Goal: Task Accomplishment & Management: Complete application form

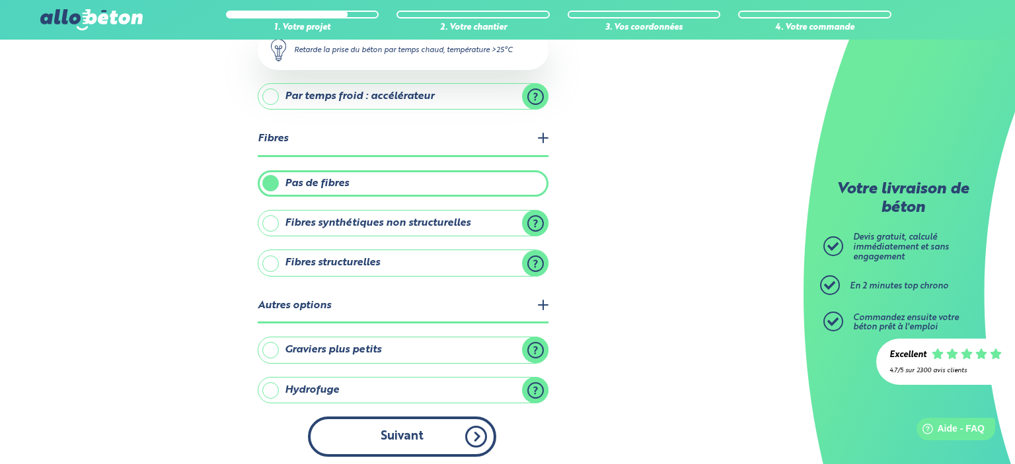
click at [416, 429] on button "Suivant" at bounding box center [402, 437] width 188 height 40
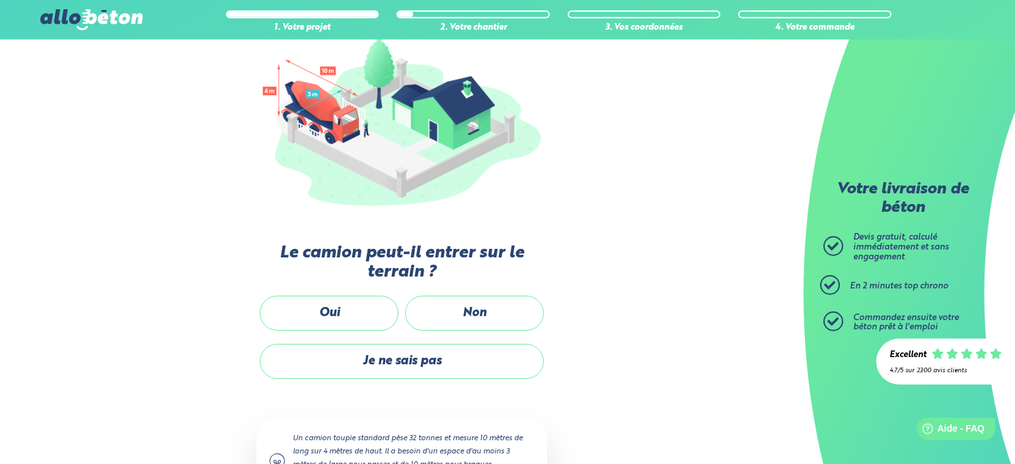
scroll to position [161, 0]
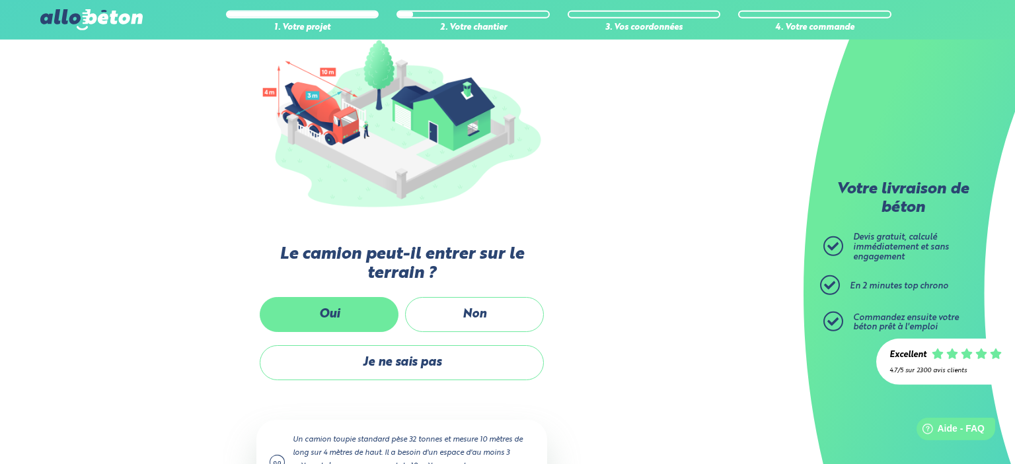
click at [324, 312] on label "Oui" at bounding box center [329, 314] width 139 height 35
click at [0, 0] on input "Oui" at bounding box center [0, 0] width 0 height 0
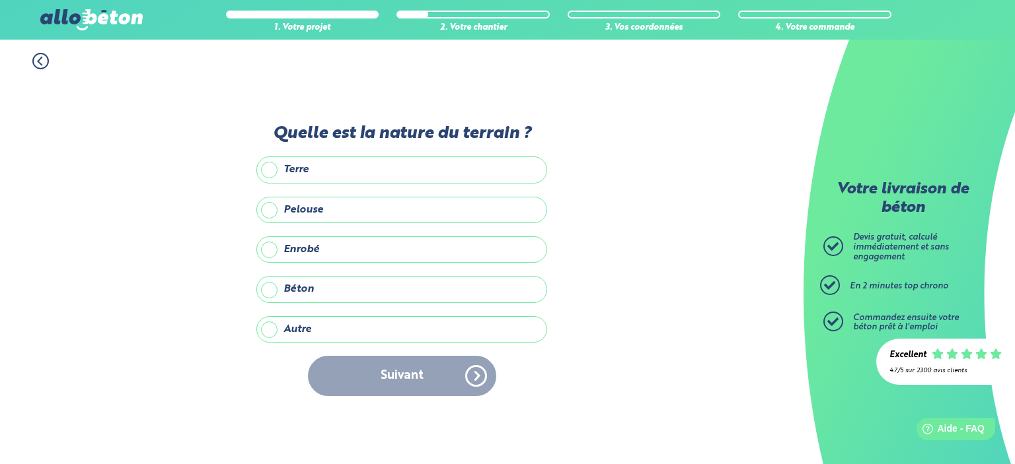
click at [345, 253] on label "Enrobé" at bounding box center [401, 250] width 291 height 26
click at [0, 0] on input "Enrobé" at bounding box center [0, 0] width 0 height 0
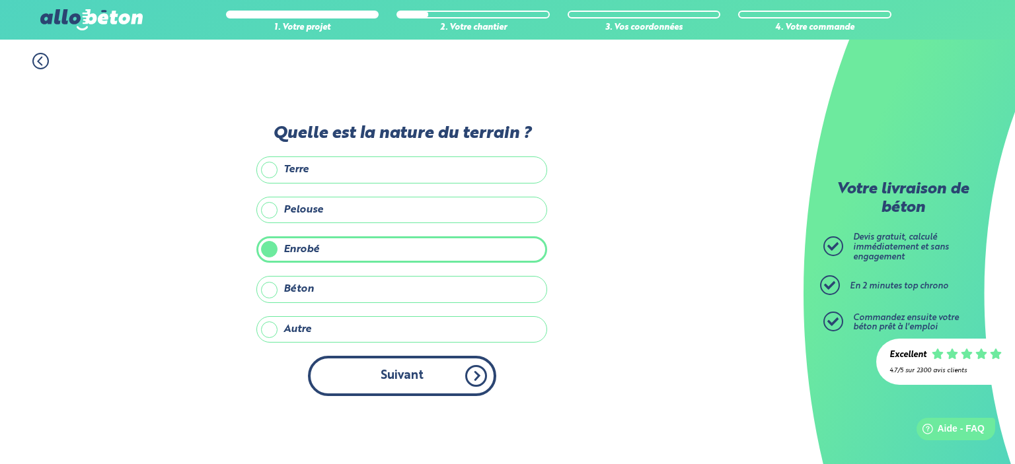
click at [367, 368] on button "Suivant" at bounding box center [402, 376] width 188 height 40
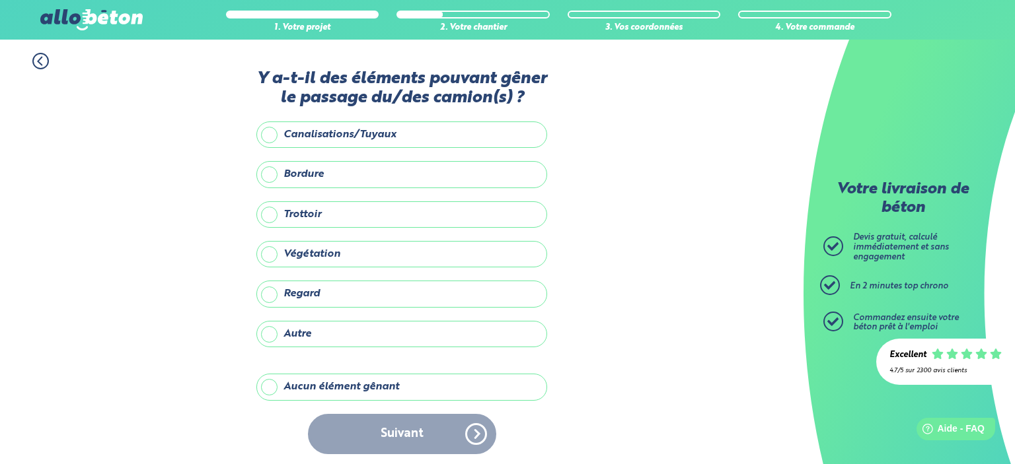
click at [445, 389] on label "Aucun élément gênant" at bounding box center [401, 387] width 291 height 26
click at [0, 0] on input "Aucun élément gênant" at bounding box center [0, 0] width 0 height 0
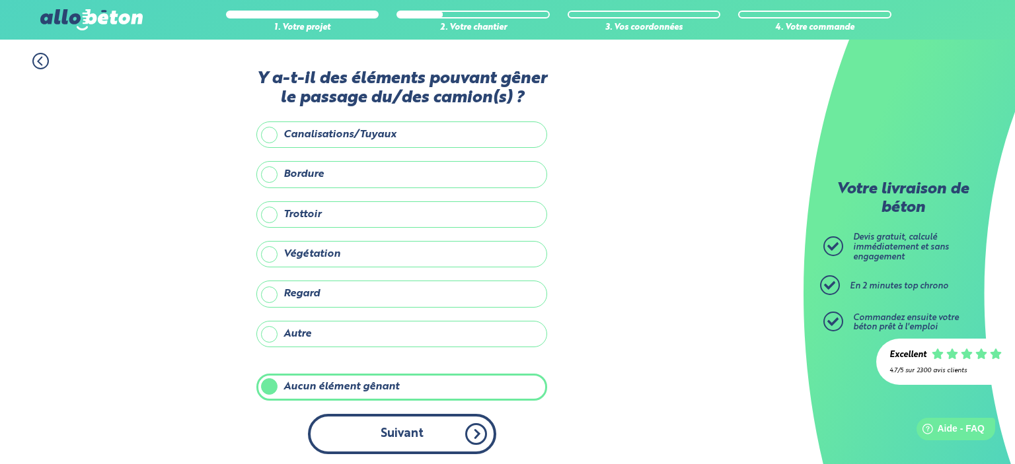
click at [451, 418] on button "Suivant" at bounding box center [402, 434] width 188 height 40
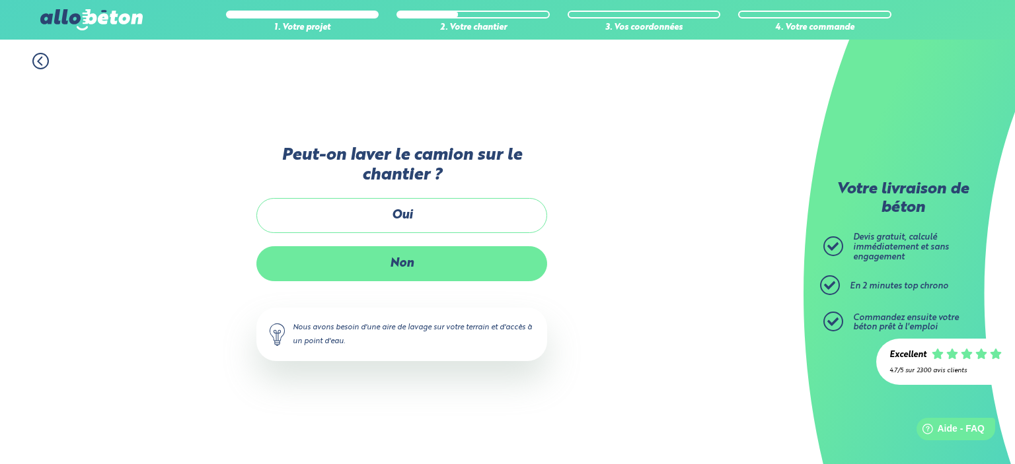
click at [427, 265] on label "Non" at bounding box center [401, 263] width 291 height 35
click at [0, 0] on input "Non" at bounding box center [0, 0] width 0 height 0
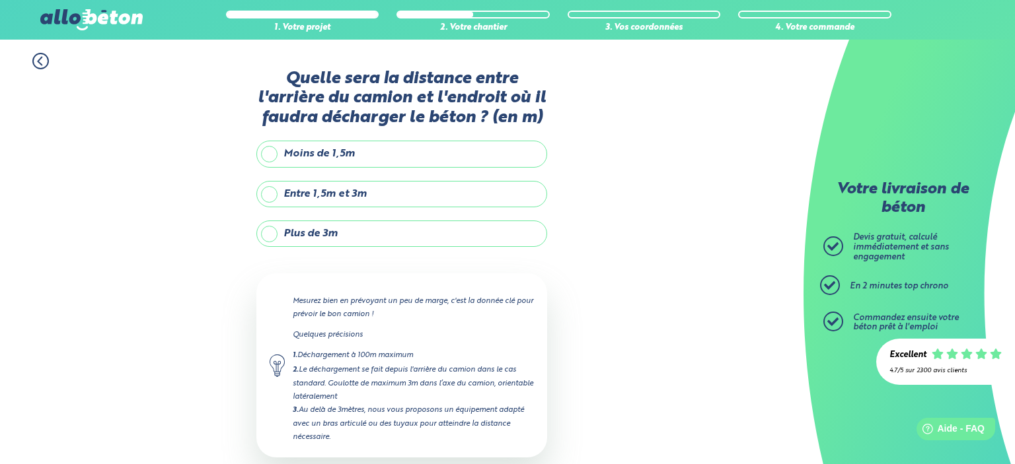
click at [389, 235] on label "Plus de 3m" at bounding box center [401, 234] width 291 height 26
click at [0, 0] on input "Plus de 3m" at bounding box center [0, 0] width 0 height 0
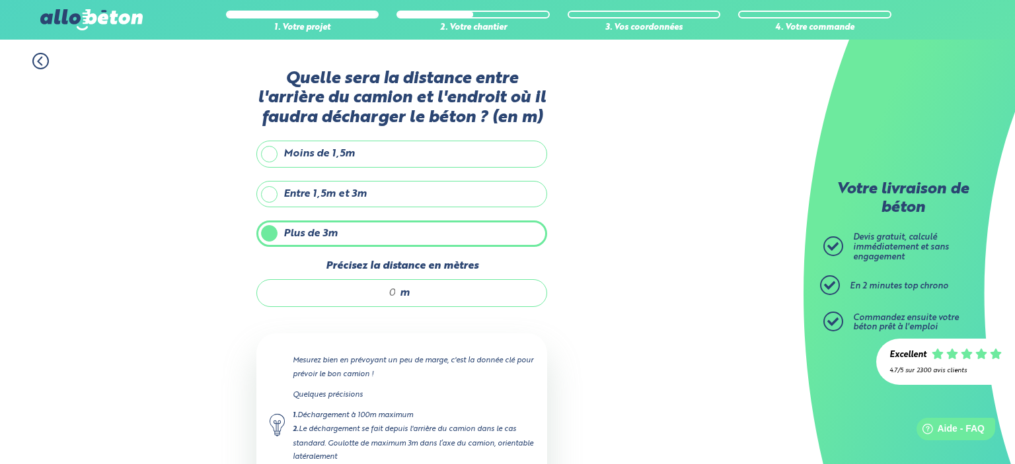
click at [392, 293] on input "Précisez la distance en mètres" at bounding box center [333, 293] width 126 height 13
type input "15"
click at [572, 323] on div "1. Votre projet 2. Votre chantier 3. Vos coordonnées 4. Votre commande Quelle s…" at bounding box center [401, 319] width 803 height 558
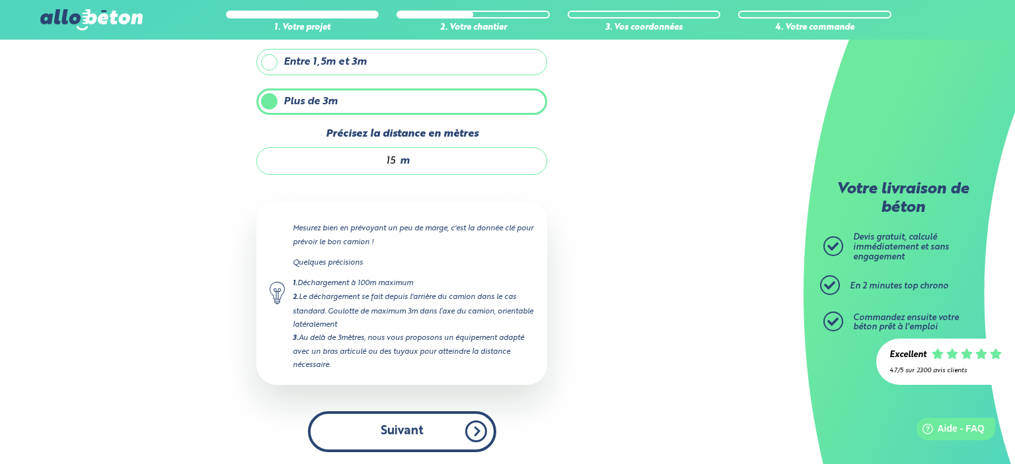
click at [430, 412] on button "Suivant" at bounding box center [402, 432] width 188 height 40
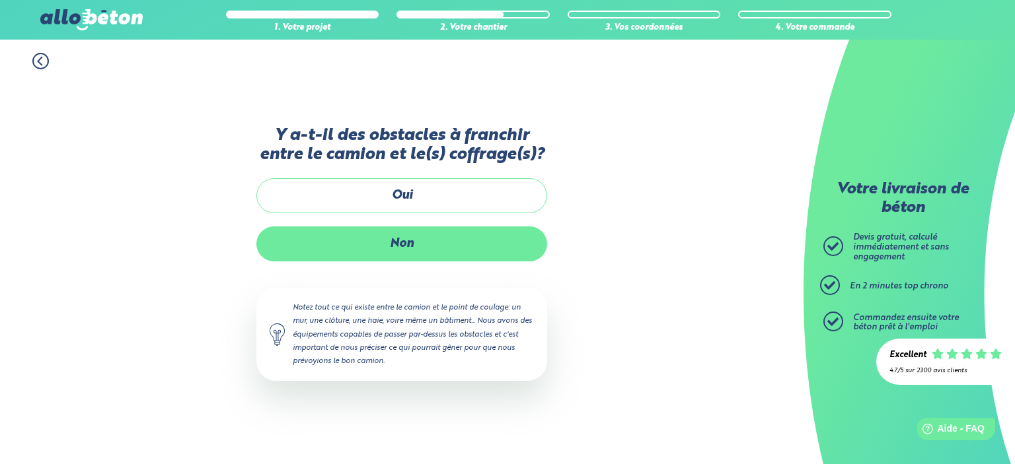
click at [429, 255] on label "Non" at bounding box center [401, 244] width 291 height 35
click at [0, 0] on input "Non" at bounding box center [0, 0] width 0 height 0
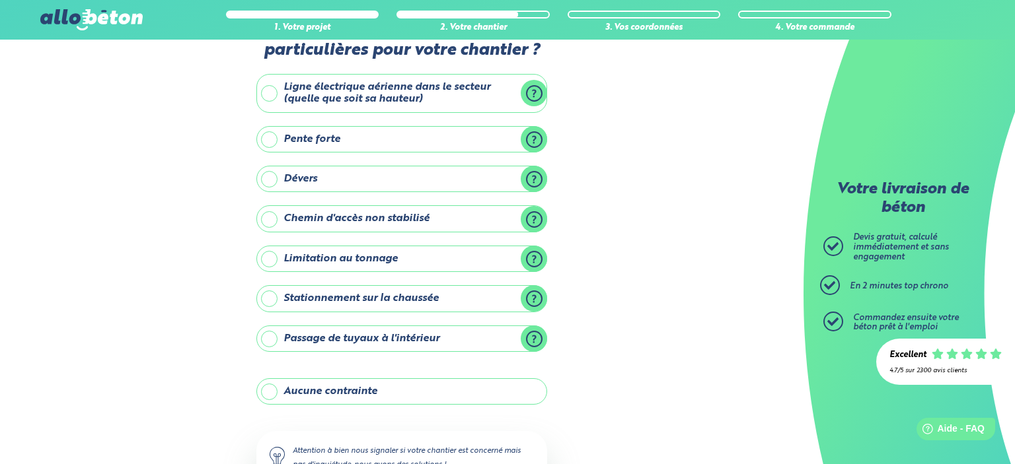
scroll to position [48, 0]
click at [353, 390] on label "Aucune contrainte" at bounding box center [401, 392] width 291 height 26
click at [0, 0] on input "Aucune contrainte" at bounding box center [0, 0] width 0 height 0
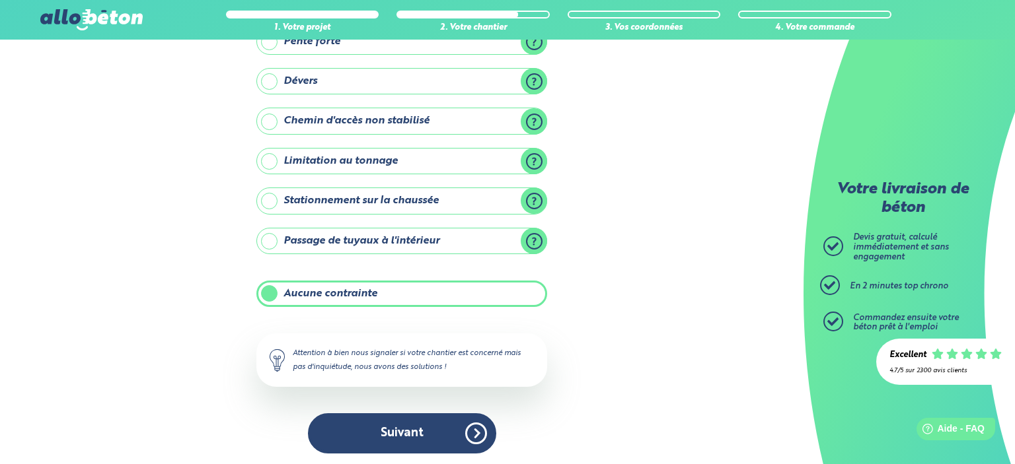
click at [425, 404] on div "Y-a t-il des contraintes particulières pour votre chantier ? Ligne électrique a…" at bounding box center [401, 195] width 291 height 543
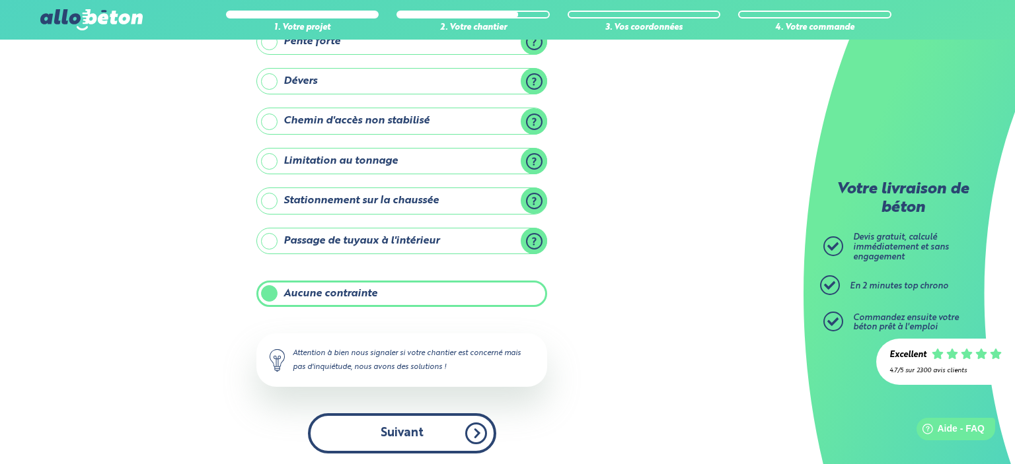
click at [420, 416] on button "Suivant" at bounding box center [402, 434] width 188 height 40
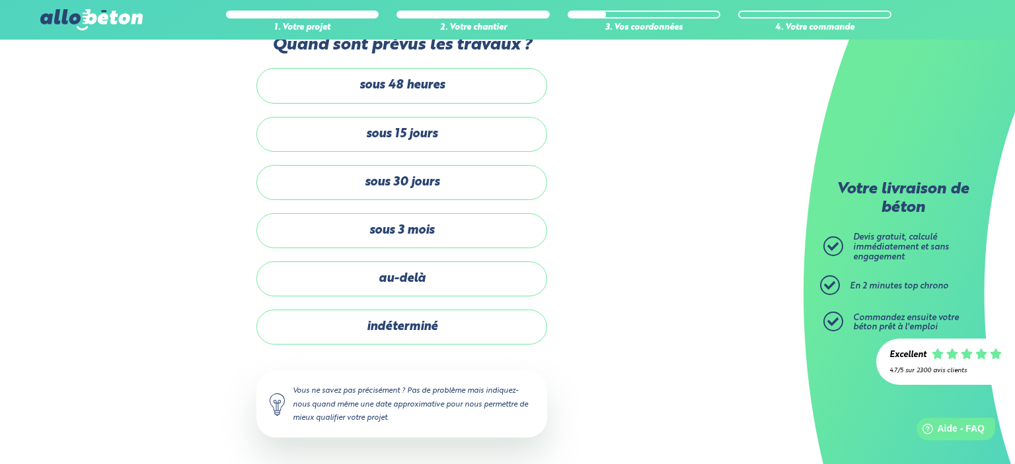
scroll to position [32, 0]
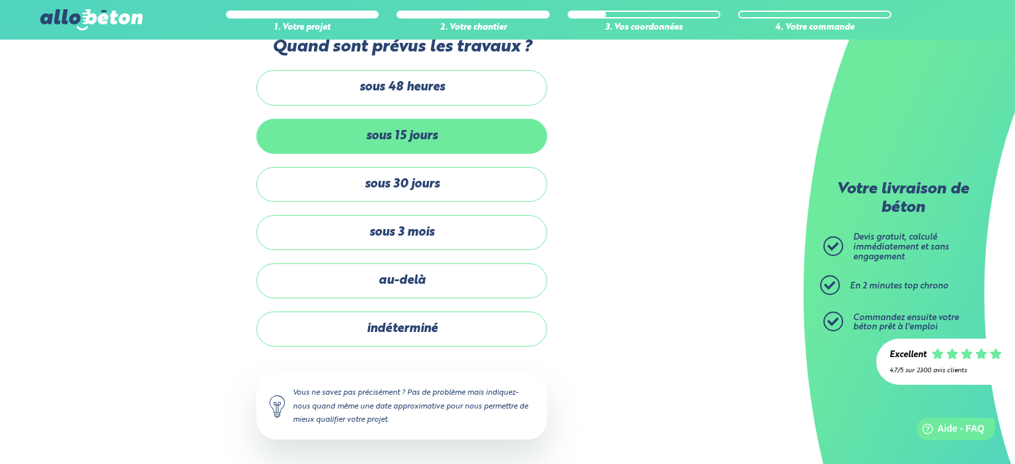
click at [445, 124] on label "sous 15 jours" at bounding box center [401, 136] width 291 height 35
click at [0, 0] on input "sous 15 jours" at bounding box center [0, 0] width 0 height 0
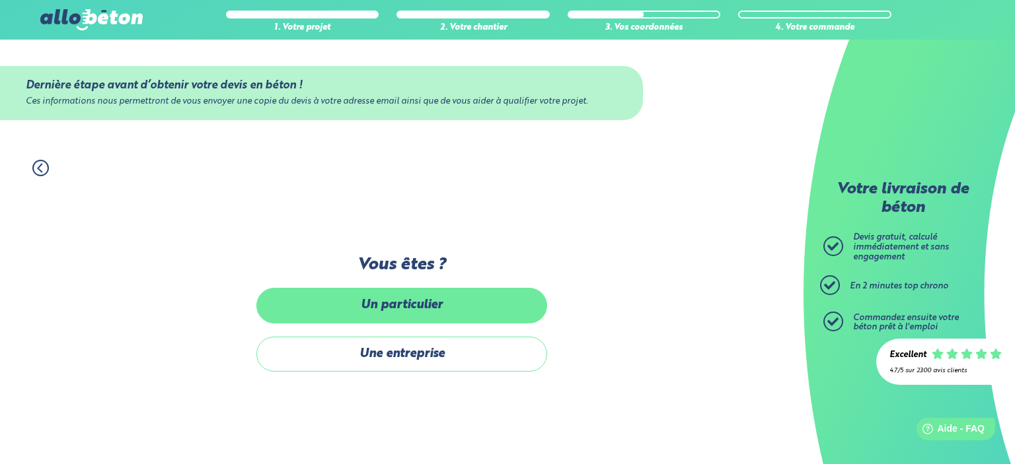
click at [416, 299] on label "Un particulier" at bounding box center [401, 305] width 291 height 35
click at [0, 0] on input "Un particulier" at bounding box center [0, 0] width 0 height 0
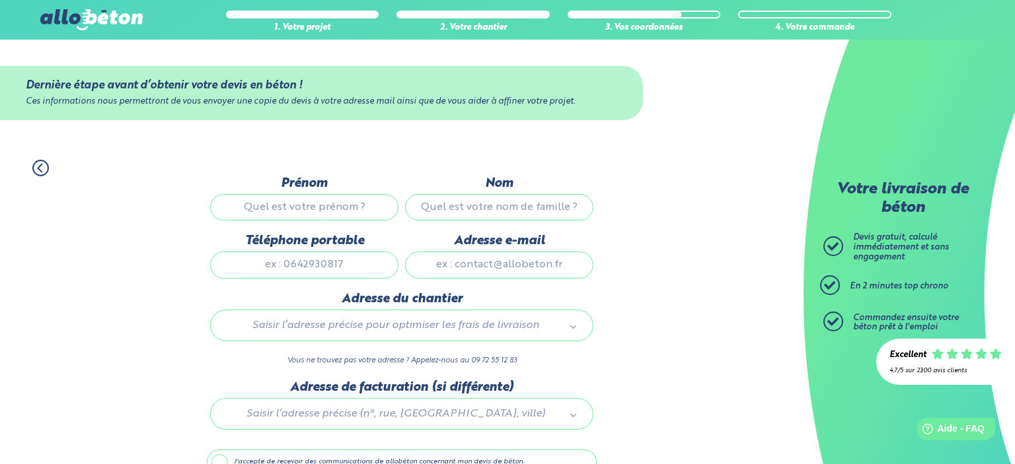
click at [360, 202] on input "Prénom" at bounding box center [304, 207] width 188 height 26
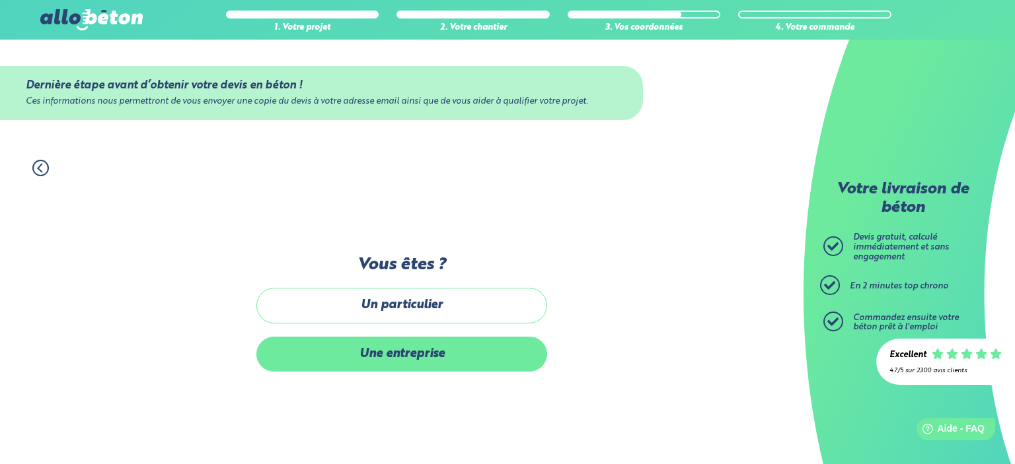
click at [379, 359] on label "Une entreprise" at bounding box center [401, 354] width 291 height 35
click at [0, 0] on input "Une entreprise" at bounding box center [0, 0] width 0 height 0
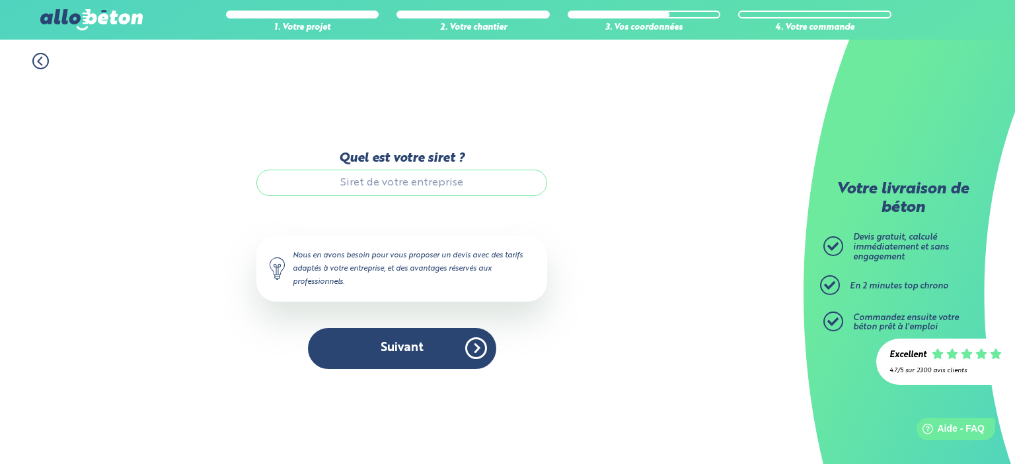
click at [395, 186] on input "Quel est votre siret ?" at bounding box center [401, 183] width 291 height 26
paste input "527922868"
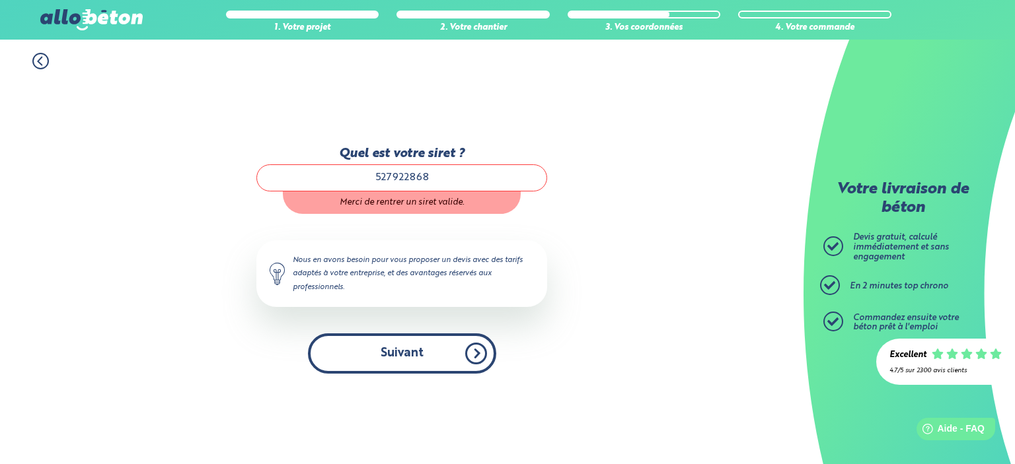
click at [427, 353] on button "Suivant" at bounding box center [402, 354] width 188 height 40
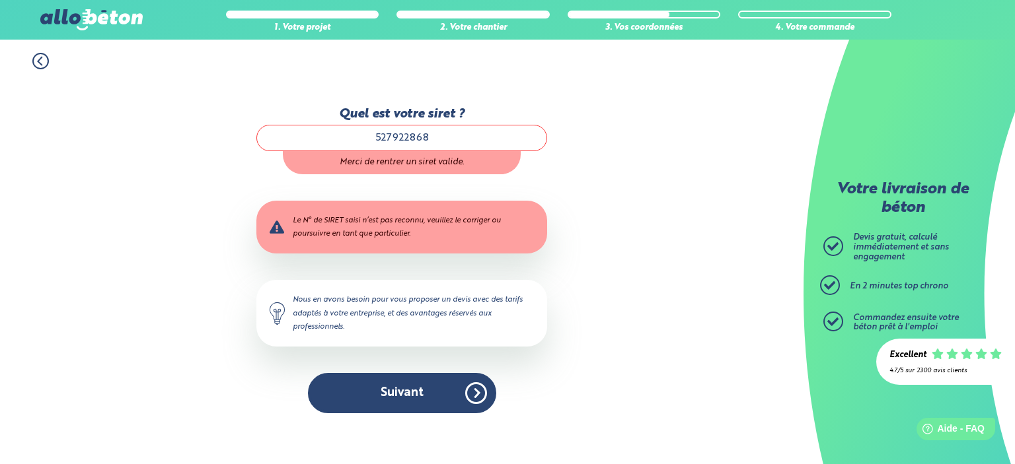
click at [443, 142] on input "527922868" at bounding box center [401, 138] width 291 height 26
paste input "00023"
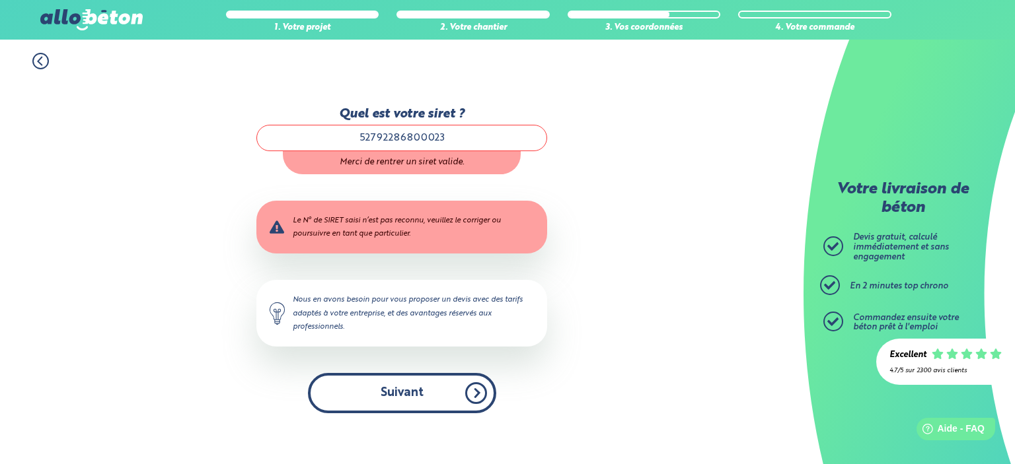
type input "52792286800023"
click at [431, 377] on button "Suivant" at bounding box center [402, 393] width 188 height 40
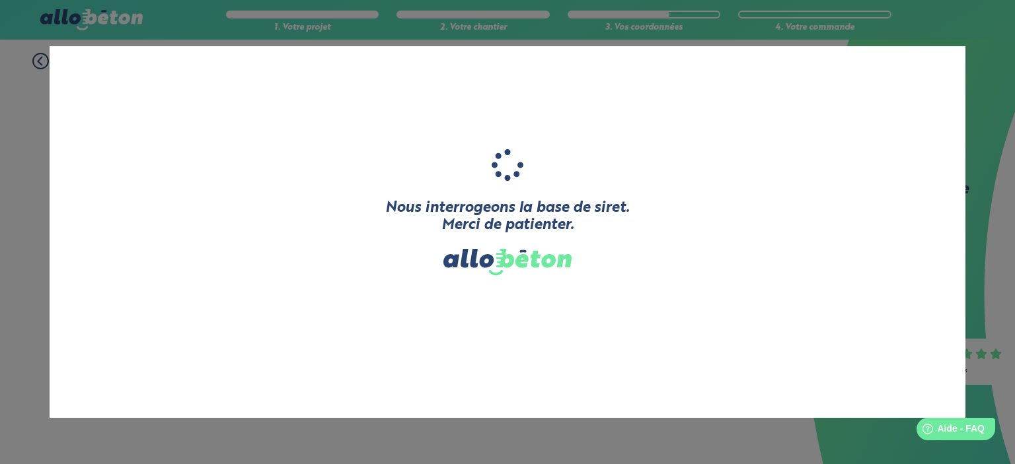
type input "MOUSTAFA"
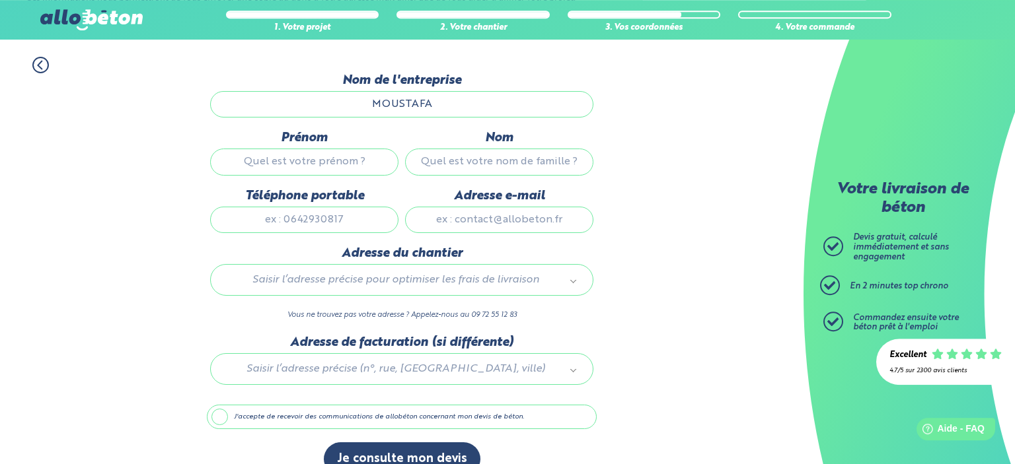
scroll to position [126, 0]
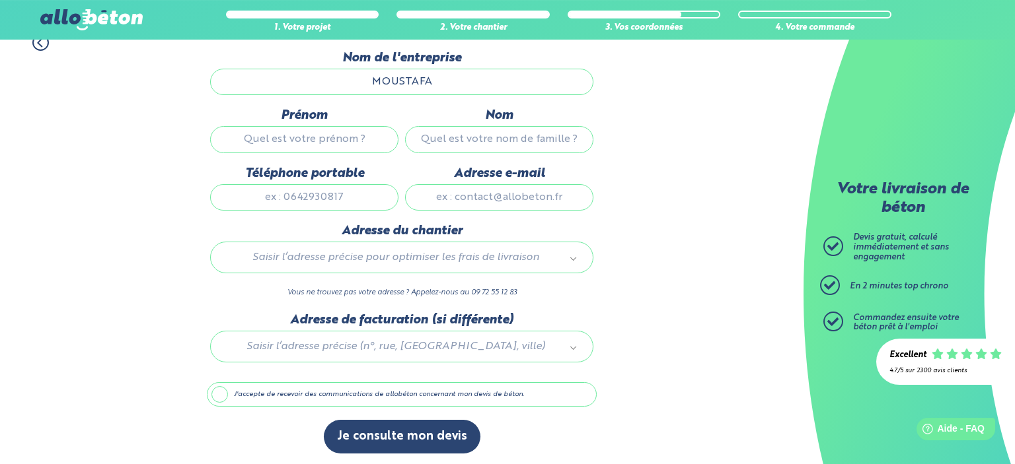
click at [353, 149] on input "Prénom" at bounding box center [304, 139] width 188 height 26
type input "Samir"
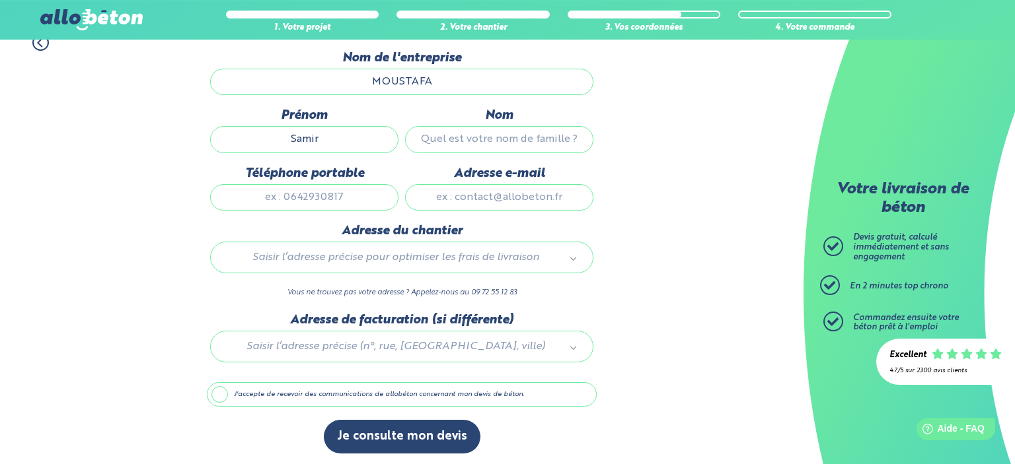
click at [480, 149] on input "Nom" at bounding box center [499, 139] width 188 height 26
type input "Moustafa"
click at [369, 200] on input "Téléphone portable" at bounding box center [304, 197] width 188 height 26
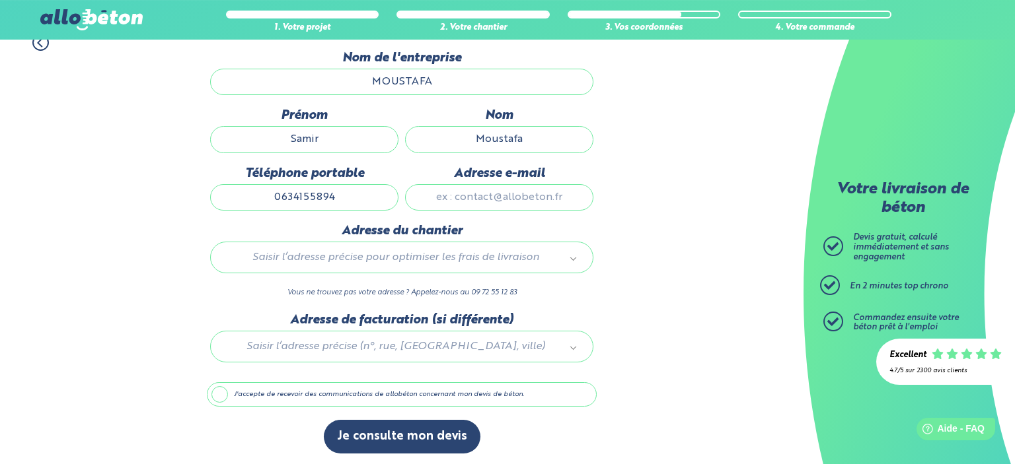
type input "0634155894"
click at [456, 203] on input "Adresse e-mail" at bounding box center [499, 197] width 188 height 26
type input "psdmax@gmail.com"
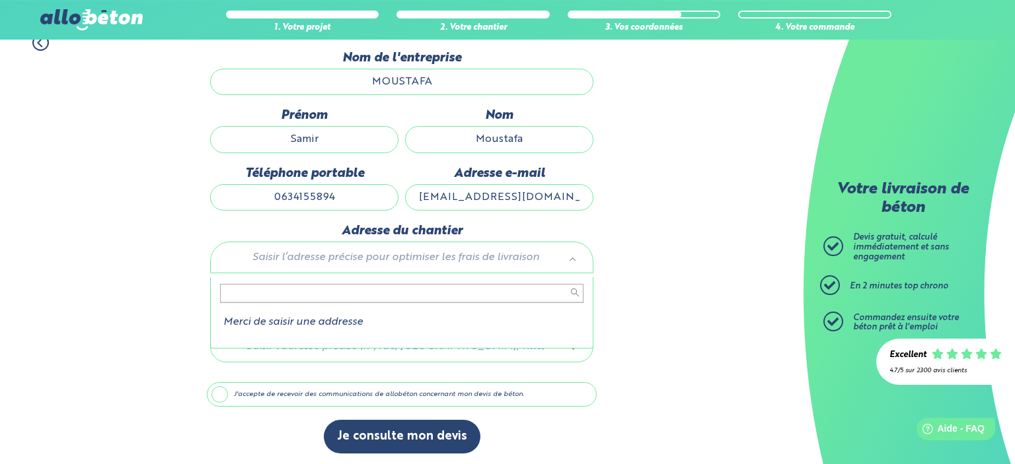
click at [420, 256] on body "09 72 55 12 83 Conseils et Appel Gratuits nos produits le béton prêt à l'emploi…" at bounding box center [507, 170] width 1015 height 593
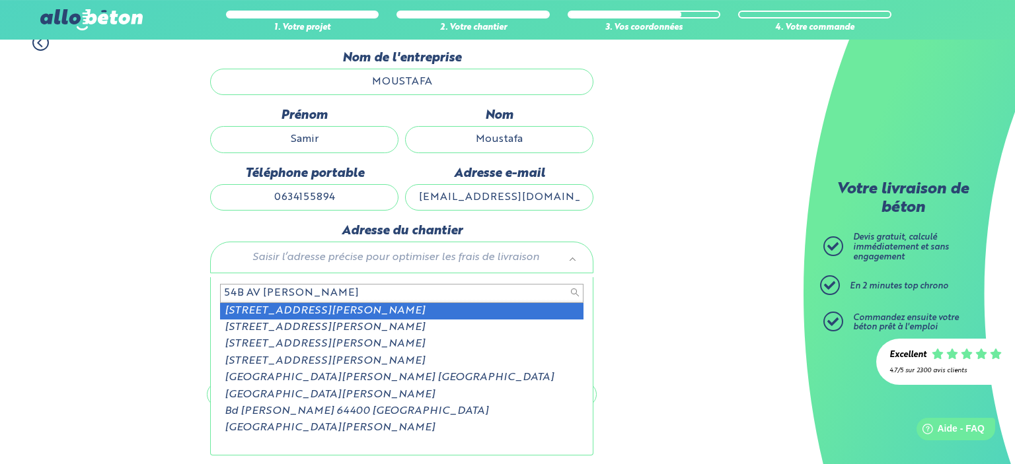
type input "54B AV Francois mitt"
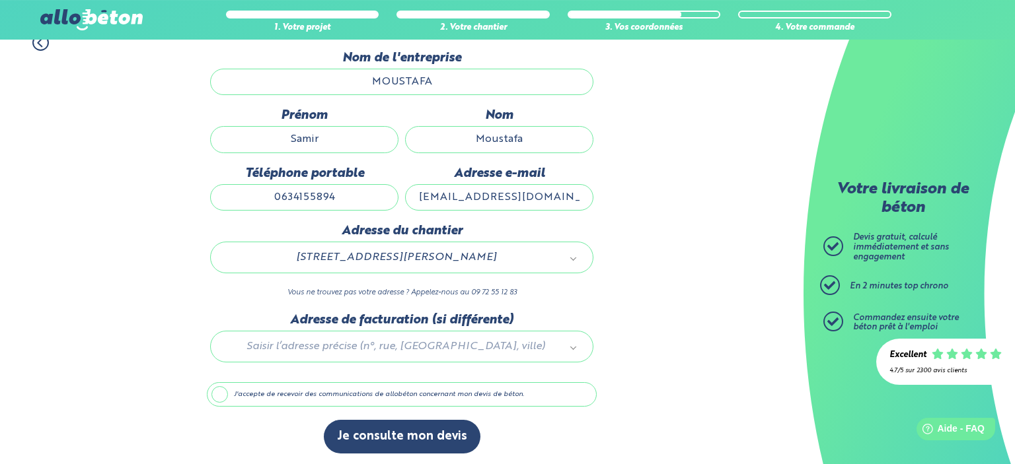
scroll to position [135, 0]
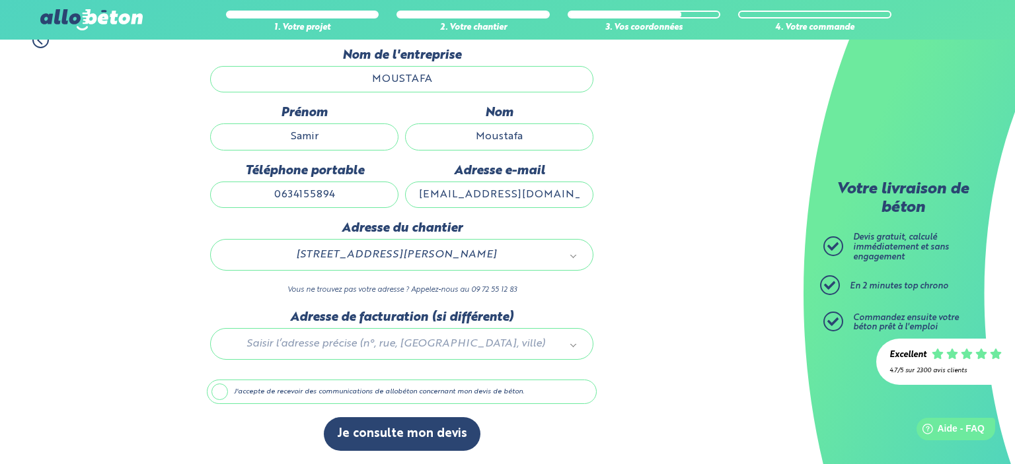
click at [411, 410] on div "Dernière étape avant d’obtenir votre devis en béton ! Ces informations nous per…" at bounding box center [402, 256] width 390 height 417
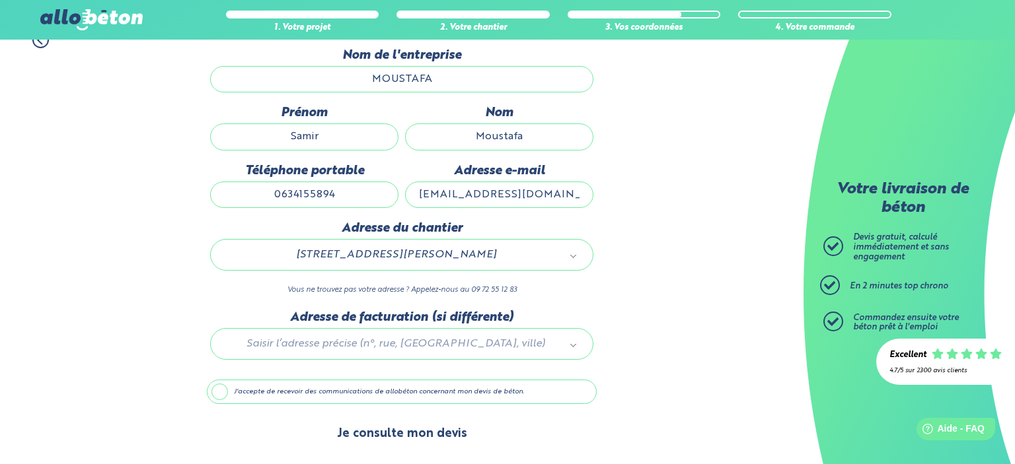
click at [406, 435] on button "Je consulte mon devis" at bounding box center [402, 435] width 157 height 34
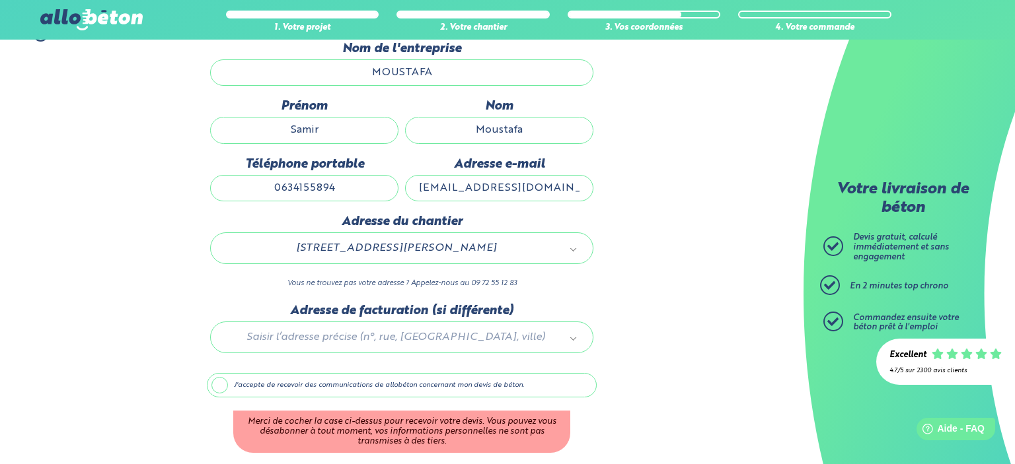
scroll to position [190, 0]
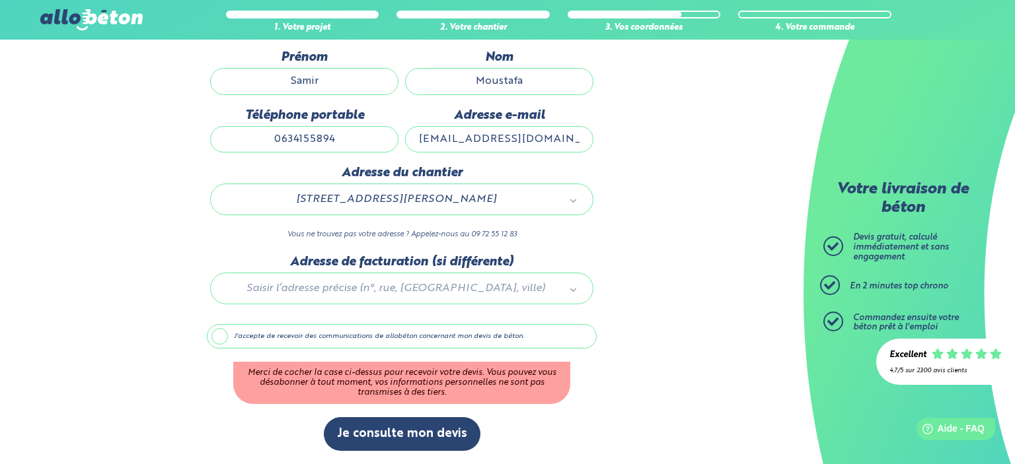
click at [369, 334] on label "J'accepte de recevoir des communications de allobéton concernant mon devis de b…" at bounding box center [402, 336] width 390 height 25
click at [0, 0] on input "J'accepte de recevoir des communications de allobéton concernant mon devis de b…" at bounding box center [0, 0] width 0 height 0
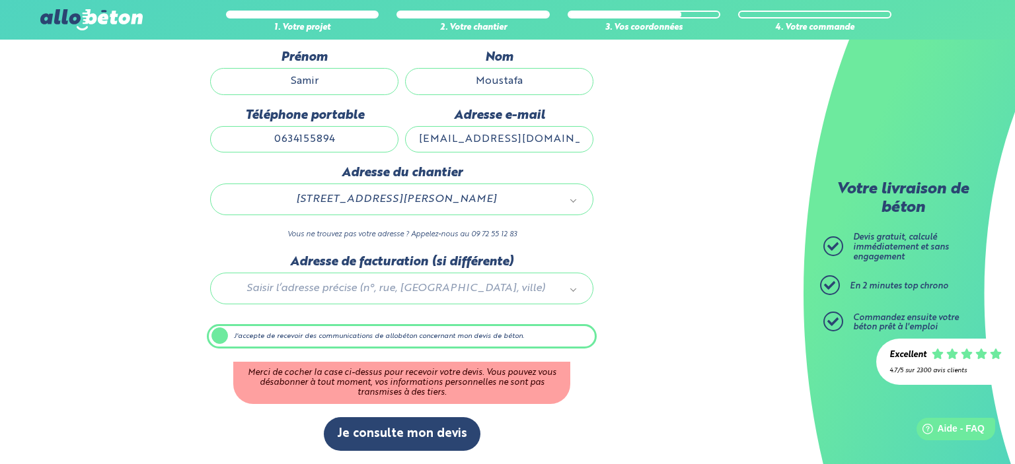
scroll to position [134, 0]
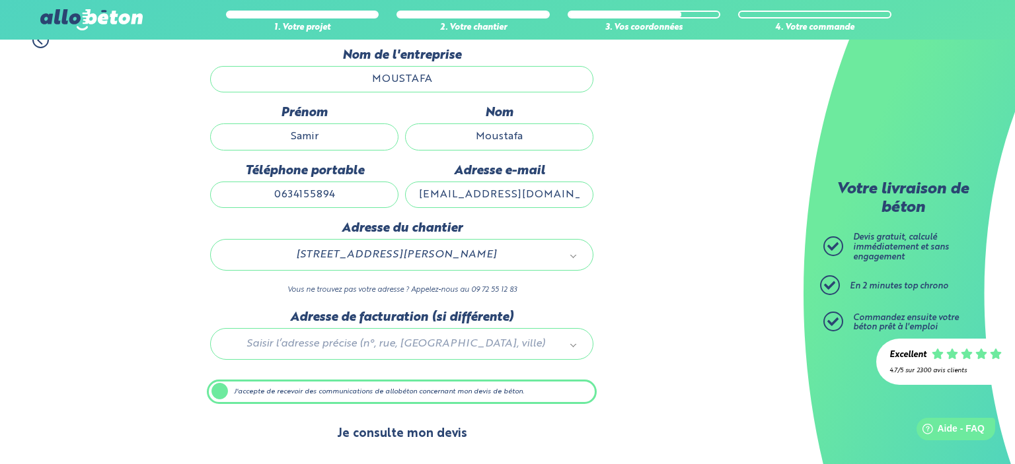
click at [385, 445] on button "Je consulte mon devis" at bounding box center [402, 435] width 157 height 34
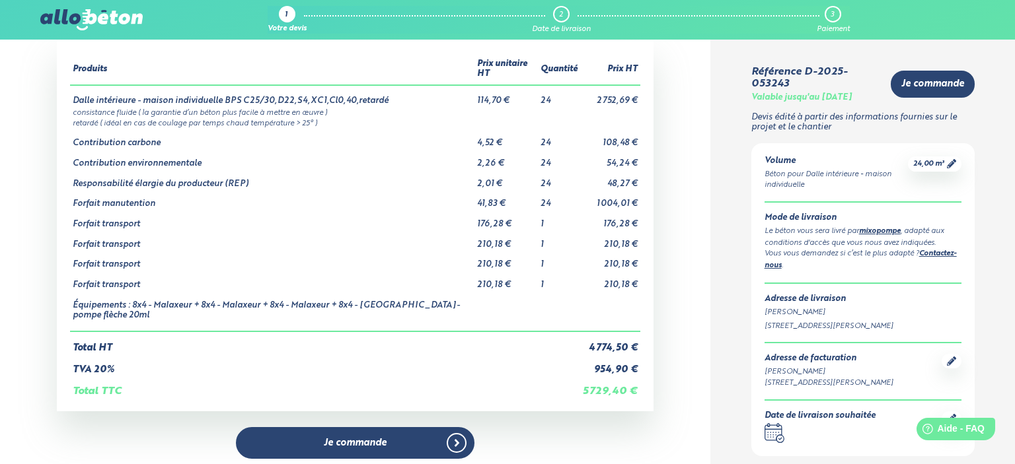
scroll to position [40, 0]
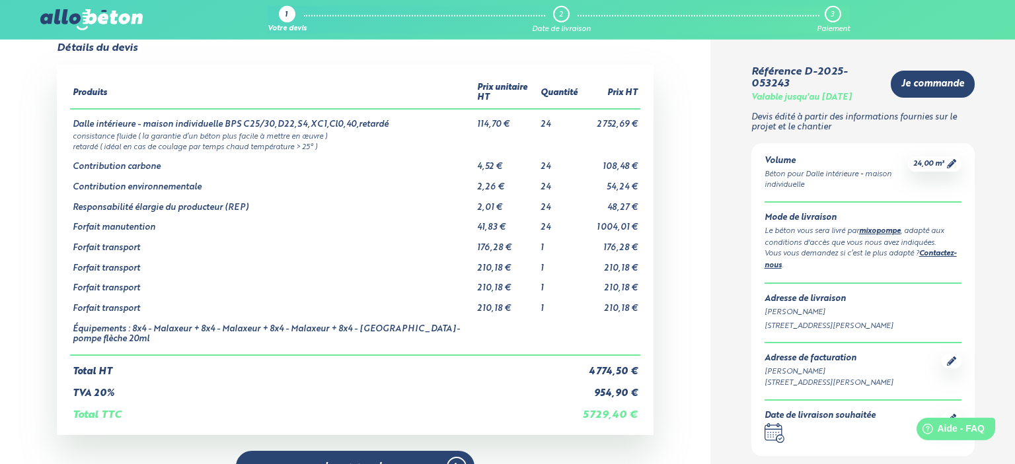
click at [692, 279] on div "Détails du devis Produits Prix unitaire HT Quantité Prix HT Dalle intérieure - …" at bounding box center [355, 310] width 710 height 536
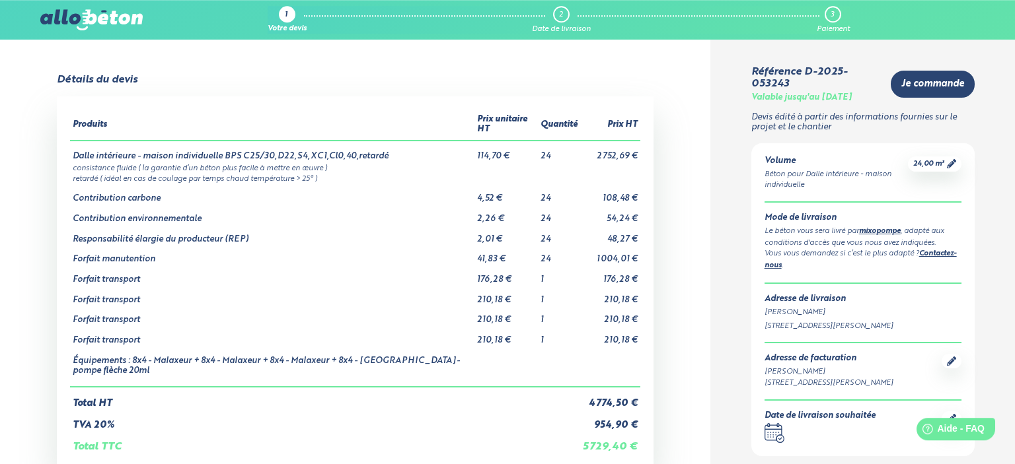
scroll to position [0, 0]
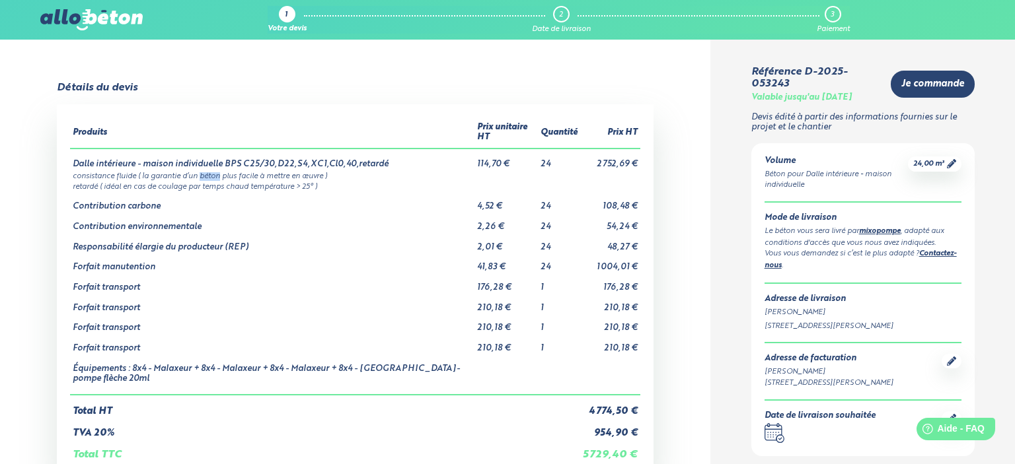
drag, startPoint x: 221, startPoint y: 176, endPoint x: 201, endPoint y: 173, distance: 20.0
click at [201, 173] on td "consistance fluide ( la garantie d’un béton plus facile à mettre en œuvre )" at bounding box center [355, 175] width 570 height 11
copy td "béton"
